Goal: Task Accomplishment & Management: Complete application form

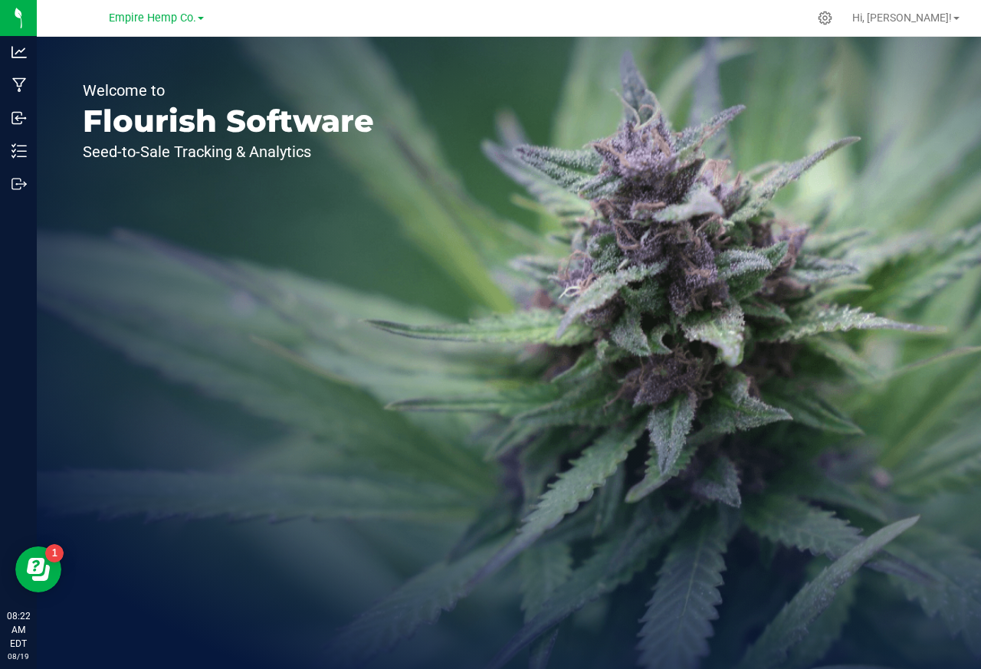
click at [251, 238] on div "Welcome to Flourish Software Seed-to-Sale Tracking & Analytics" at bounding box center [228, 353] width 383 height 632
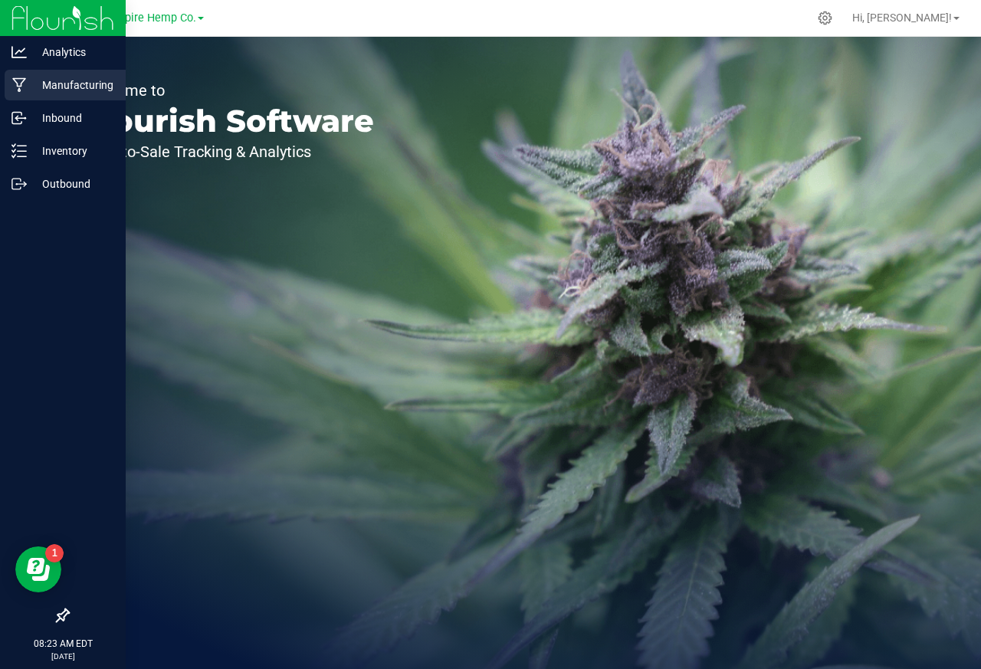
click at [19, 100] on link "Manufacturing" at bounding box center [63, 86] width 126 height 33
click at [51, 16] on img at bounding box center [62, 18] width 103 height 36
click at [14, 49] on icon at bounding box center [18, 51] width 15 height 15
click at [17, 42] on div "Analytics" at bounding box center [65, 52] width 121 height 31
click at [8, 88] on div "Manufacturing" at bounding box center [65, 85] width 121 height 31
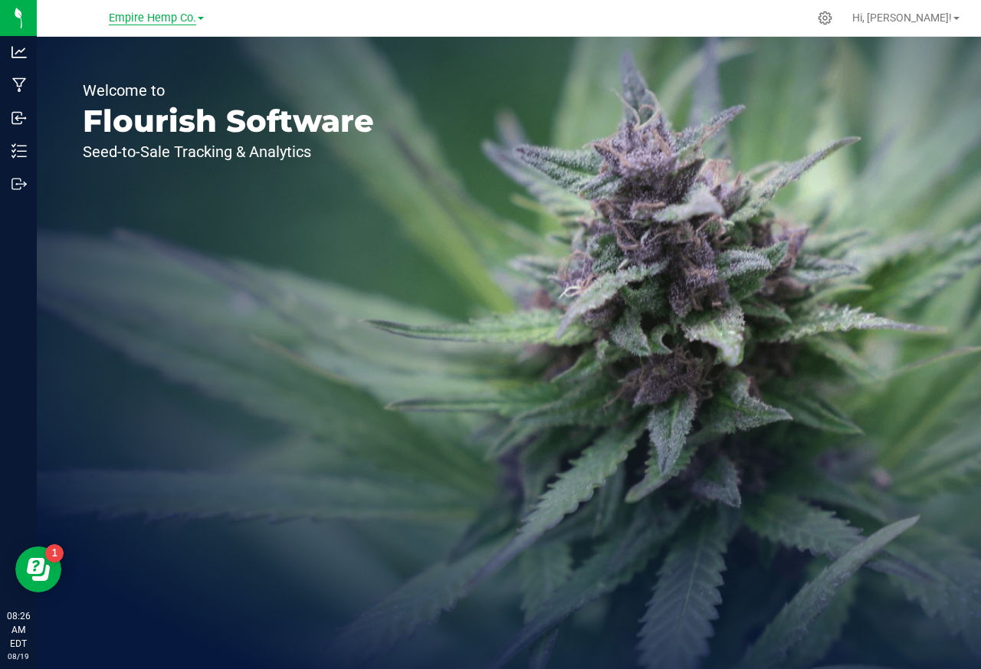
click at [170, 21] on span "Empire Hemp Co." at bounding box center [152, 18] width 87 height 14
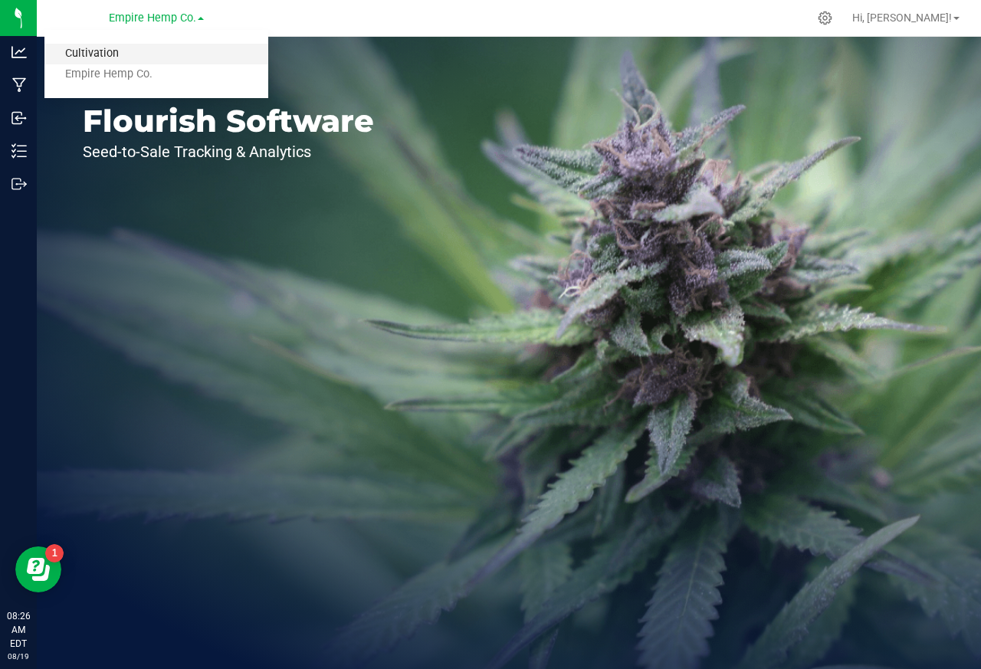
click at [83, 54] on link "Cultivation" at bounding box center [156, 54] width 224 height 21
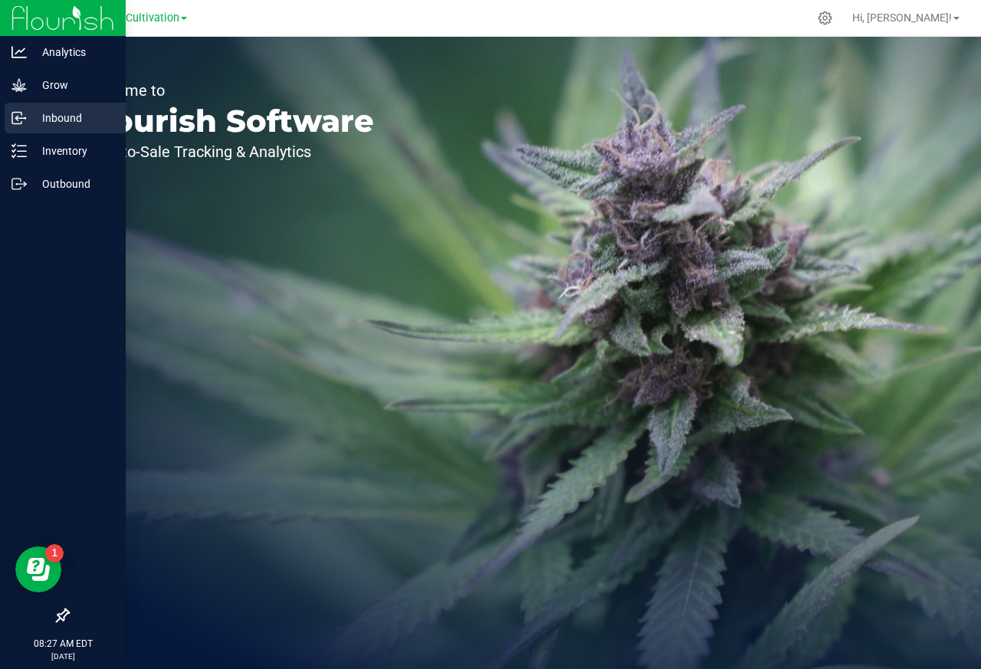
click at [14, 110] on icon at bounding box center [18, 117] width 15 height 15
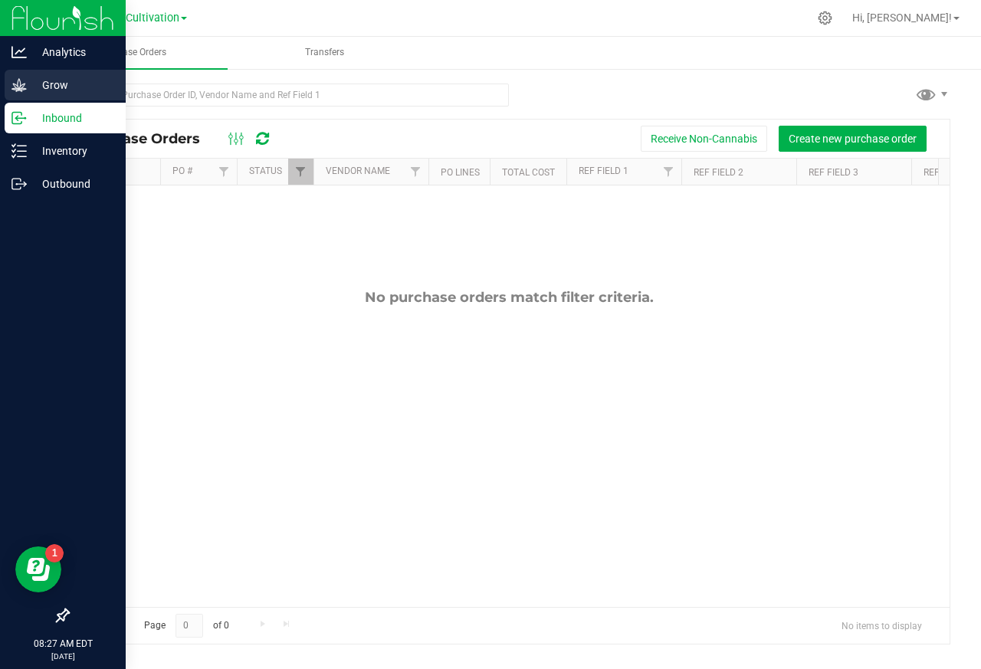
click at [48, 87] on p "Grow" at bounding box center [73, 85] width 92 height 18
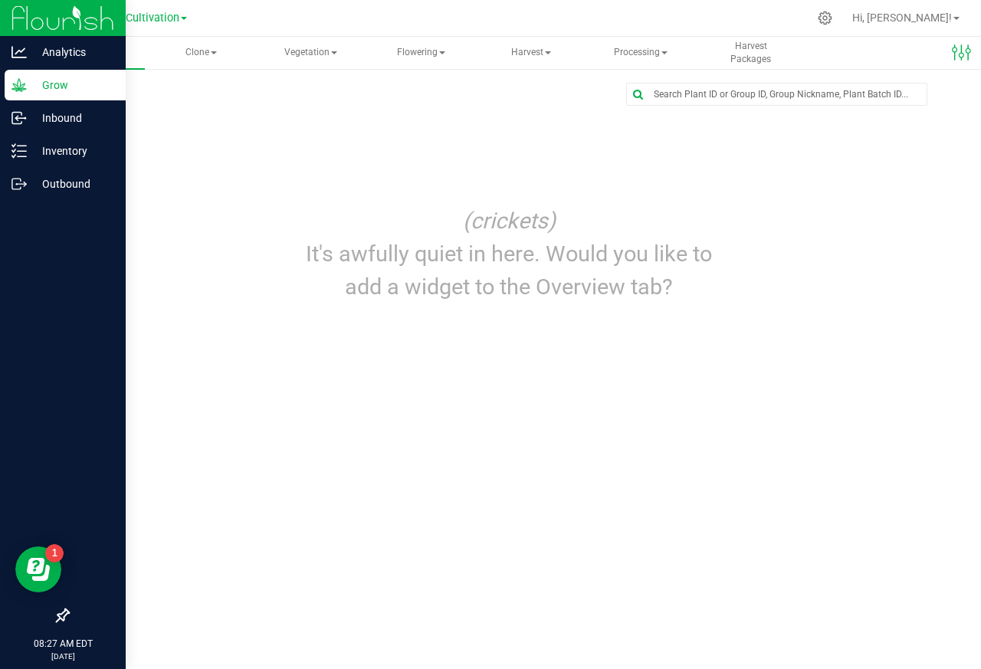
click at [13, 76] on div "Grow" at bounding box center [65, 85] width 121 height 31
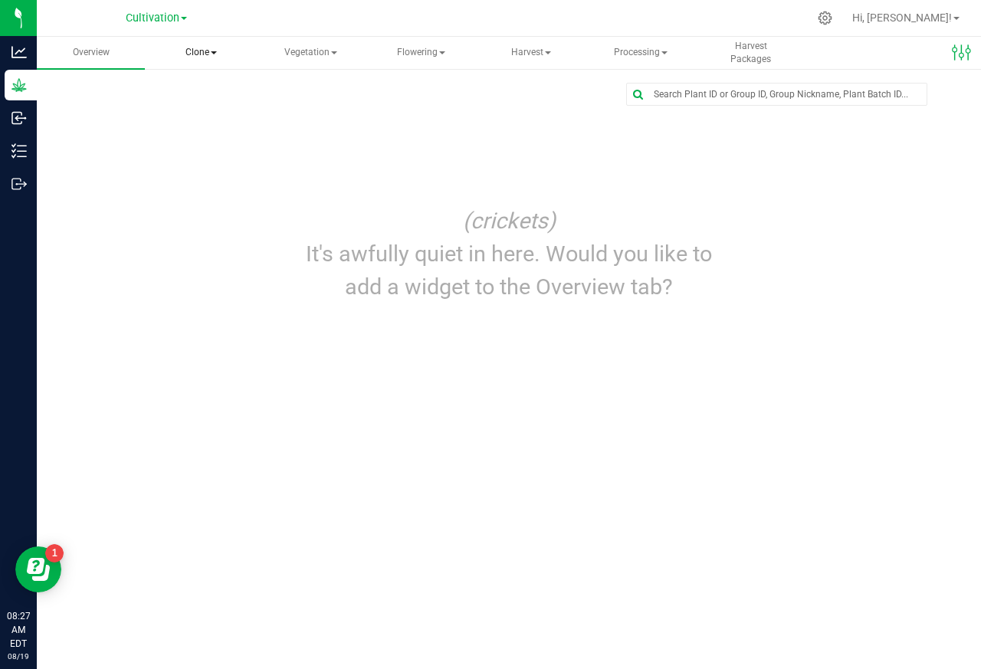
click at [199, 54] on span "Clone" at bounding box center [200, 53] width 107 height 31
click at [203, 92] on span "Create plants" at bounding box center [221, 91] width 108 height 13
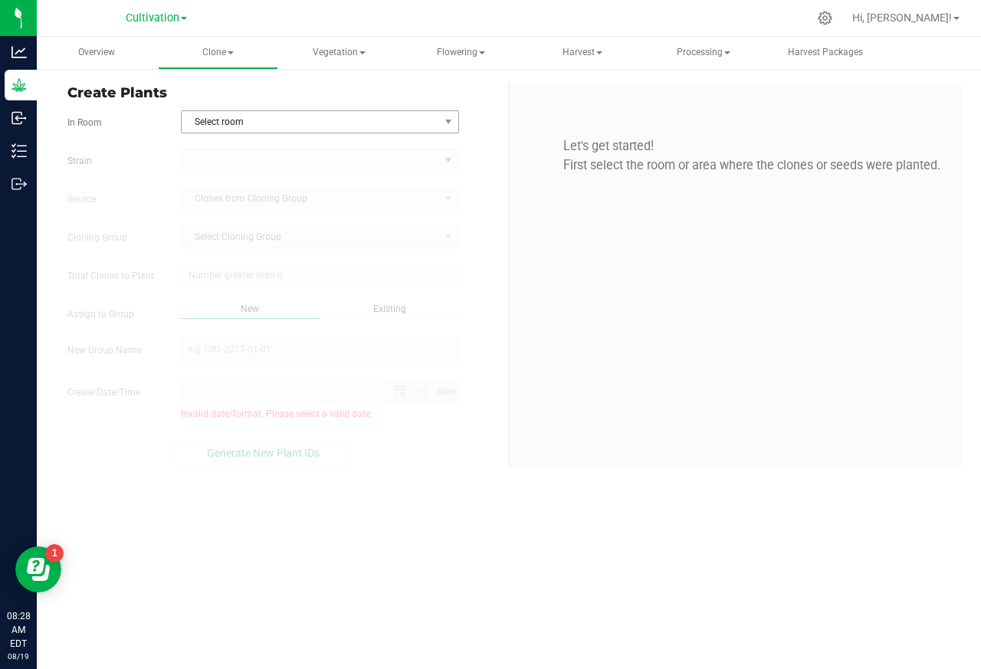
click at [225, 123] on span "Select room" at bounding box center [311, 121] width 258 height 21
click at [220, 146] on li "Clone/Veg Tent 10'x10'" at bounding box center [319, 147] width 277 height 23
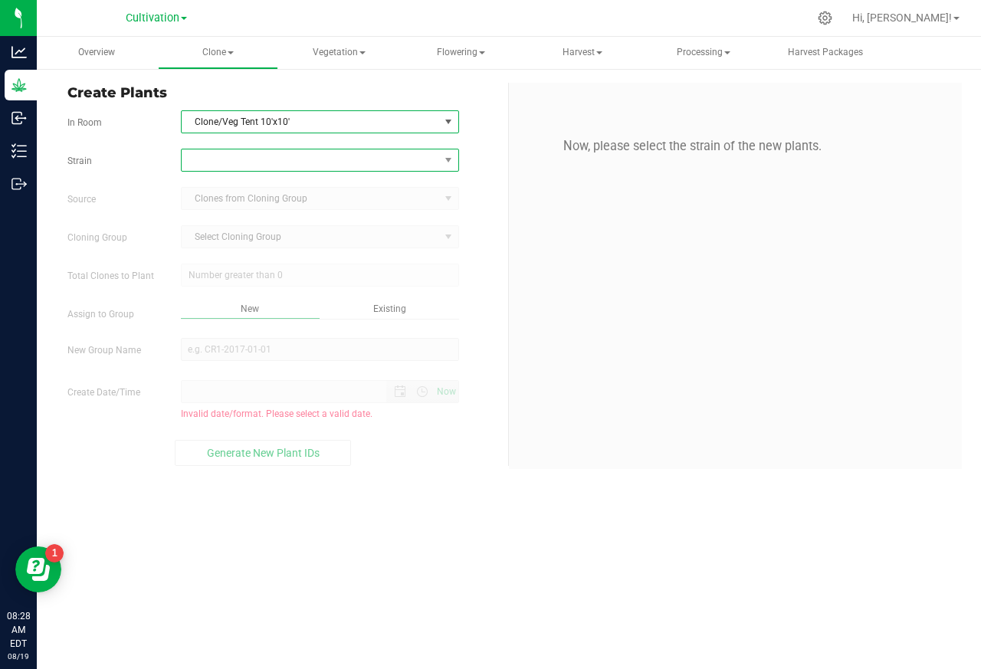
click at [215, 160] on span at bounding box center [311, 159] width 258 height 21
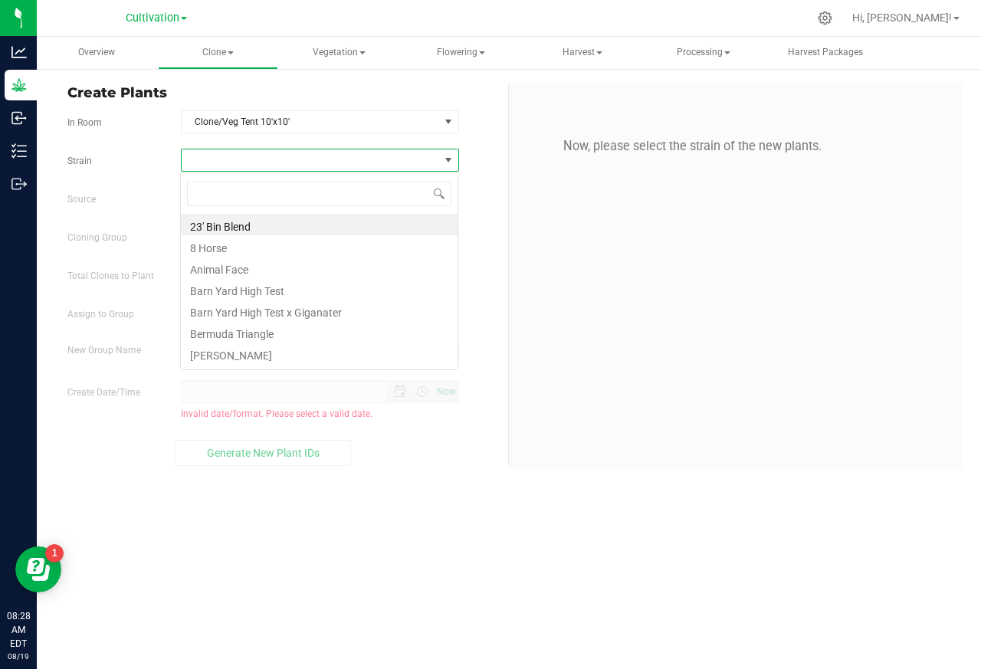
scroll to position [24, 277]
type input "Low [PERSON_NAME] #3"
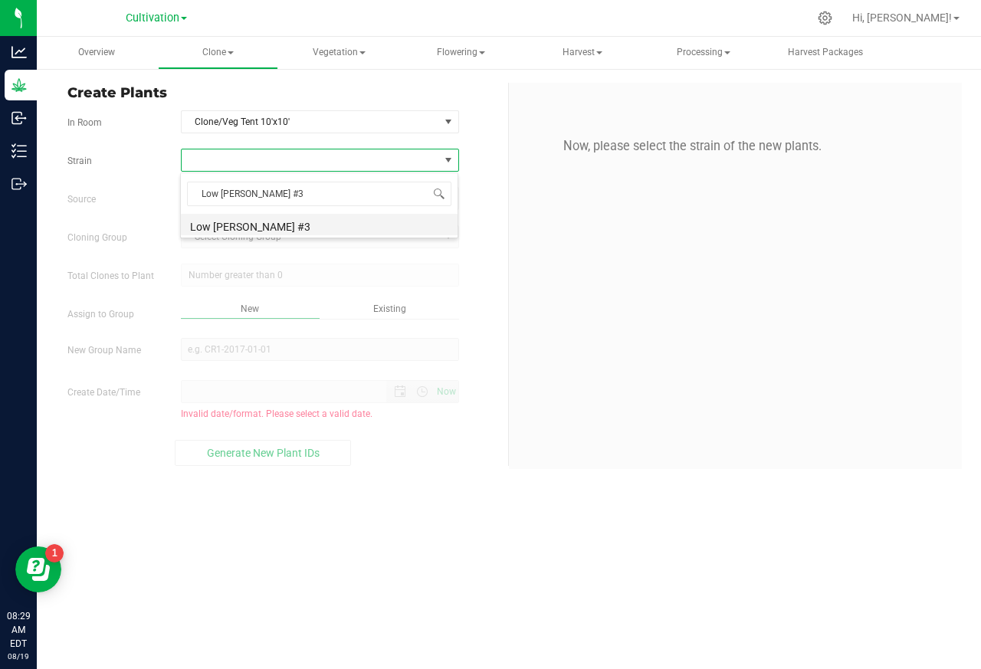
click at [216, 228] on li "Low [PERSON_NAME] #3" at bounding box center [319, 224] width 277 height 21
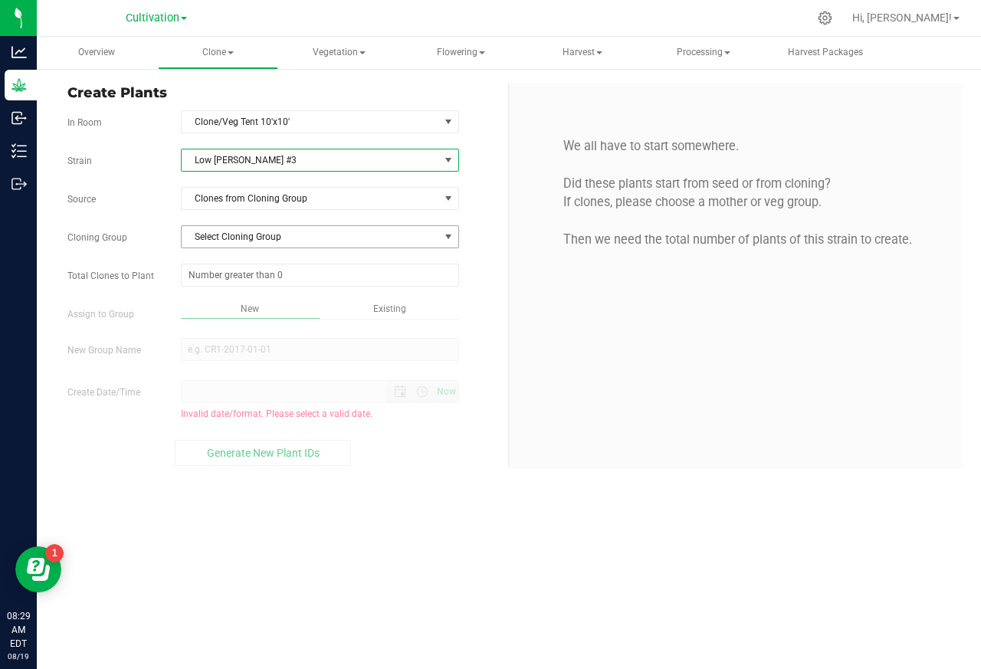
click at [222, 238] on span "Select Cloning Group" at bounding box center [311, 236] width 258 height 21
click at [219, 238] on span "Select Cloning Group" at bounding box center [311, 236] width 258 height 21
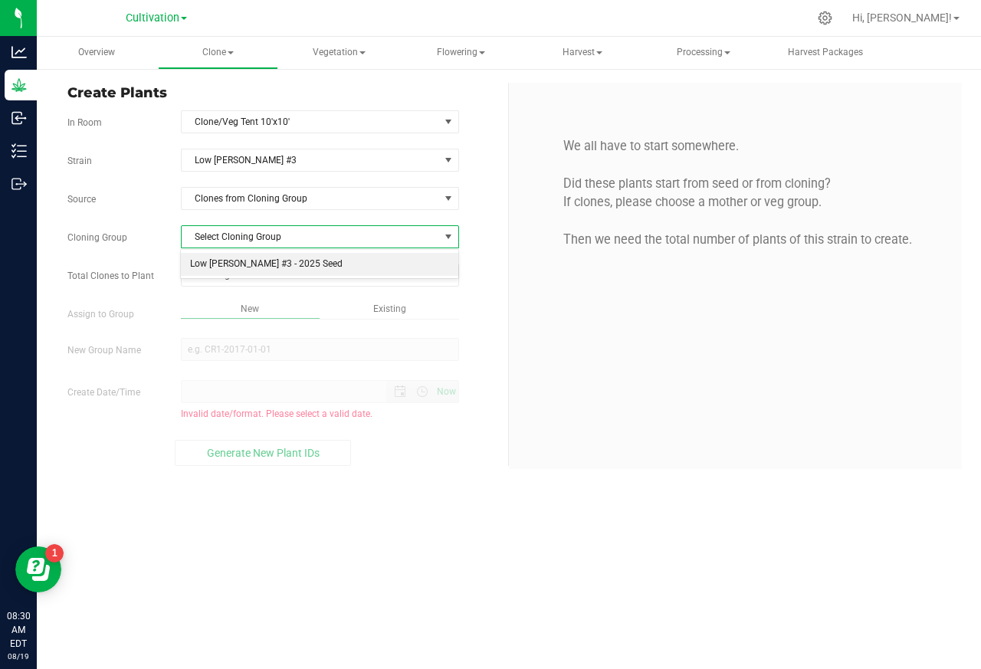
click at [216, 263] on li "Low [PERSON_NAME] #3 - 2025 Seed" at bounding box center [319, 264] width 277 height 23
click at [208, 275] on input "text" at bounding box center [320, 274] width 277 height 21
paste input "5"
type input "5"
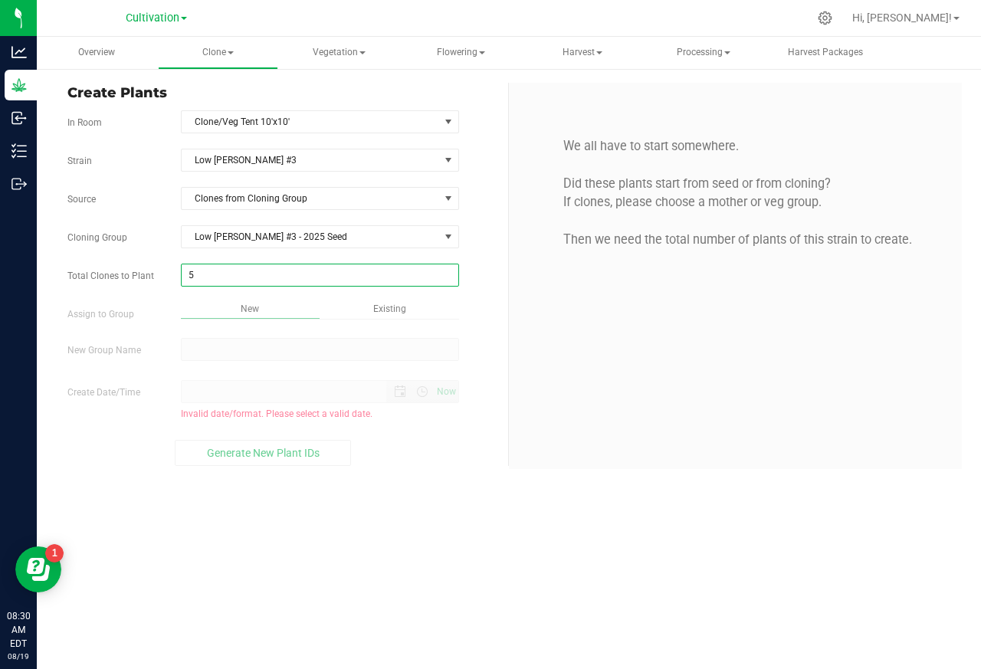
click at [236, 353] on div "Overview Clone Create plants Cloning groups Cloning plants Apply to plants Vege…" at bounding box center [509, 353] width 944 height 632
type input "5"
paste input "Low [PERSON_NAME] #3 - 2025 Mothers"
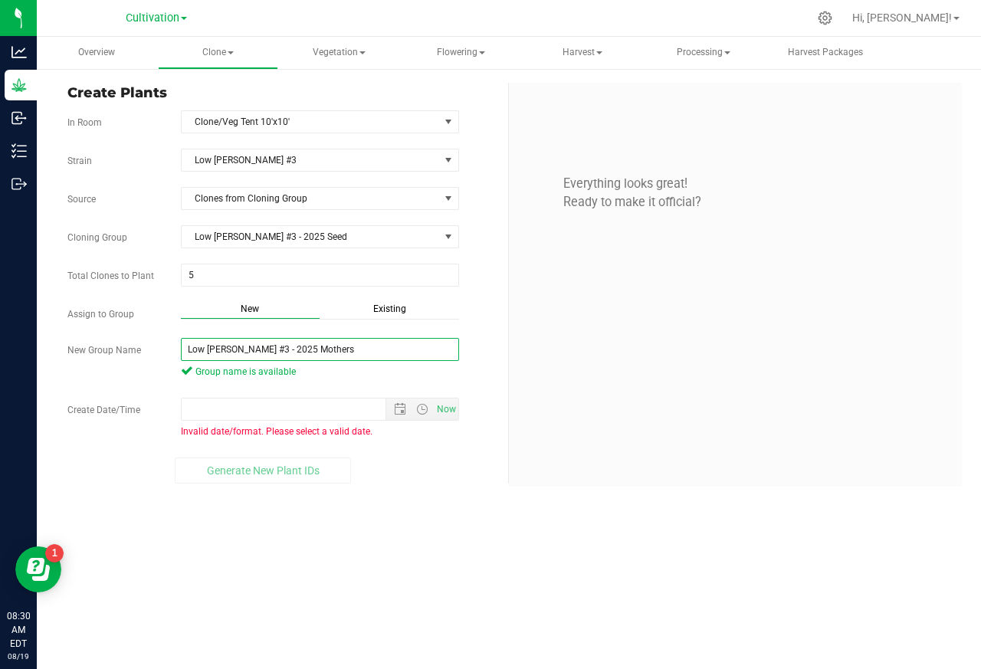
type input "Low [PERSON_NAME] #3 - 2025 Mothers"
click at [235, 392] on div "Strain Low [PERSON_NAME] #3 Source Clones from Cloning Group Cloning Group Low …" at bounding box center [281, 316] width 429 height 335
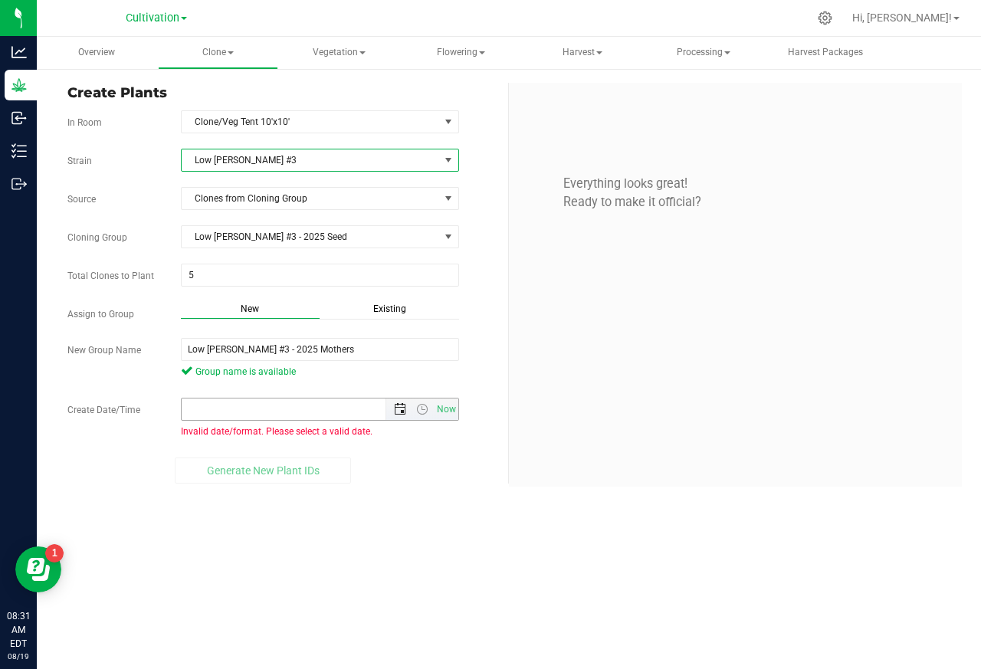
click at [400, 415] on span "Open the date view" at bounding box center [400, 409] width 12 height 12
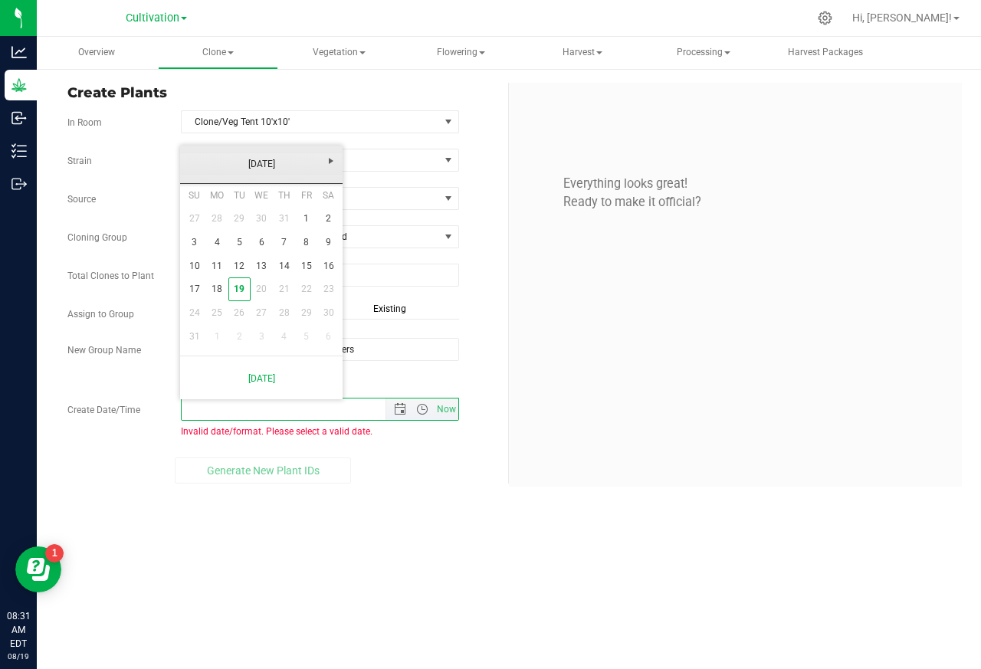
click at [205, 161] on link "[DATE]" at bounding box center [261, 165] width 165 height 24
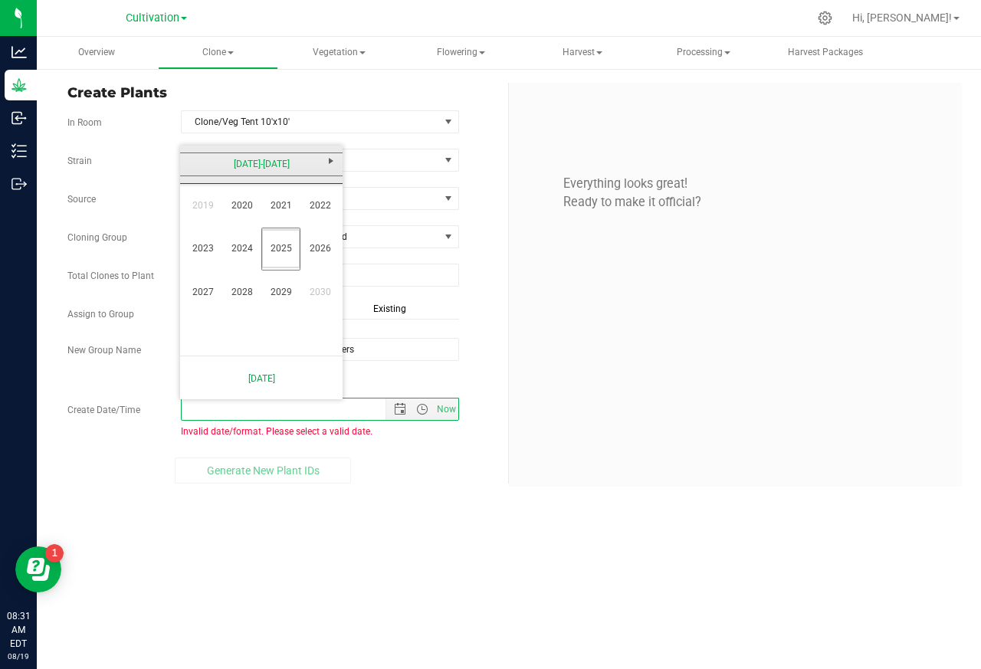
click at [205, 161] on link "[DATE]-[DATE]" at bounding box center [261, 165] width 165 height 24
click at [205, 161] on div "[DATE]-[DATE]" at bounding box center [261, 165] width 170 height 38
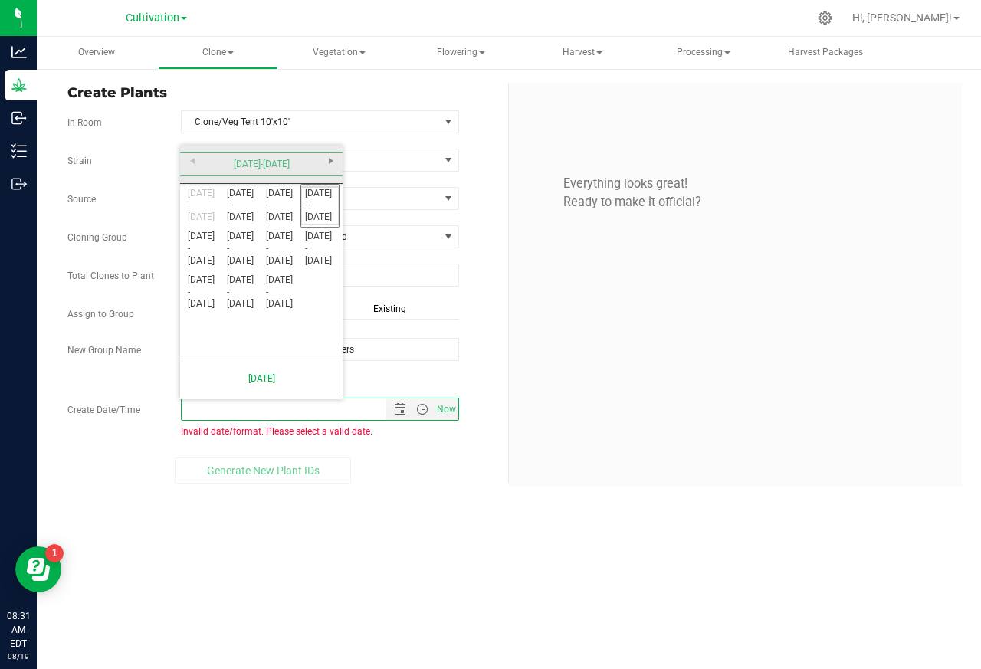
click at [322, 208] on link "[DATE] - [DATE]" at bounding box center [319, 205] width 39 height 39
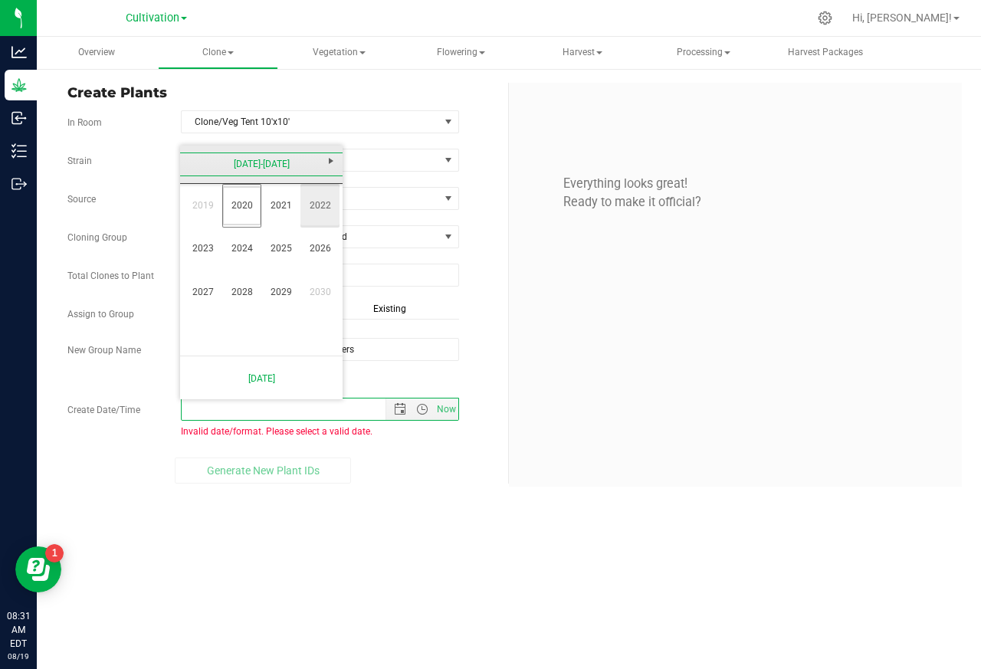
click at [288, 249] on link "2025" at bounding box center [280, 248] width 39 height 39
click at [281, 206] on link "Mar" at bounding box center [280, 205] width 39 height 39
click at [198, 271] on link "9" at bounding box center [194, 266] width 22 height 24
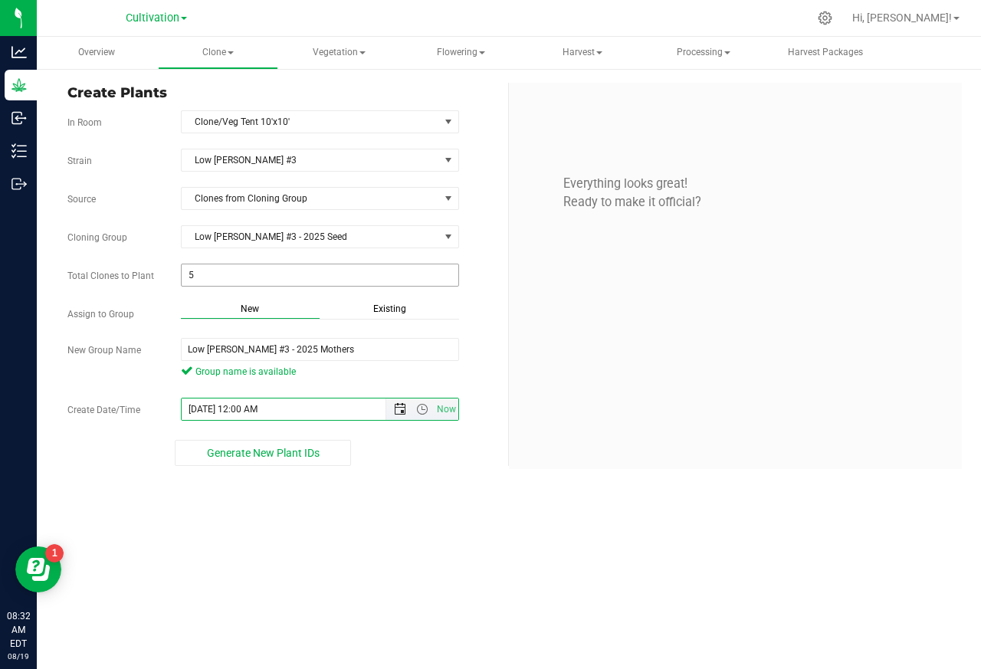
click at [399, 414] on span "Open the date view" at bounding box center [400, 409] width 12 height 12
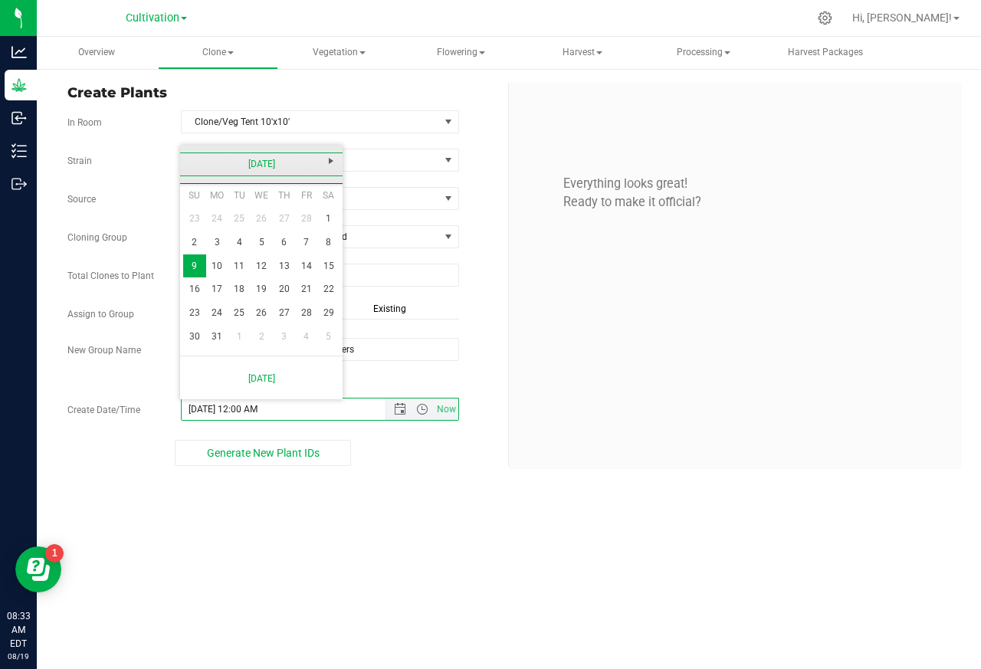
click at [322, 269] on link "15" at bounding box center [328, 266] width 22 height 24
type input "[DATE] 12:00 AM"
